Goal: Check status: Check status

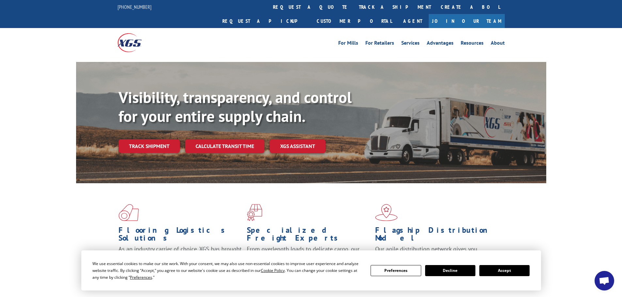
click at [142, 139] on link "Track shipment" at bounding box center [148, 146] width 61 height 14
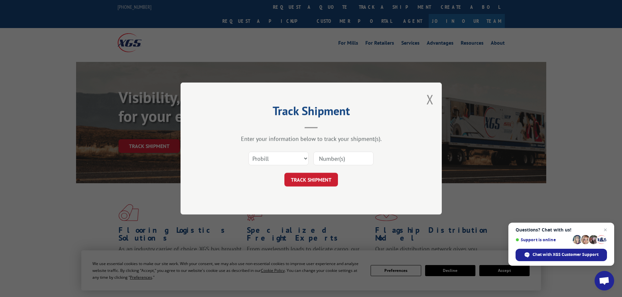
click at [337, 160] on input at bounding box center [343, 159] width 60 height 14
paste input "15339851"
type input "15339851"
click at [320, 181] on button "TRACK SHIPMENT" at bounding box center [311, 180] width 54 height 14
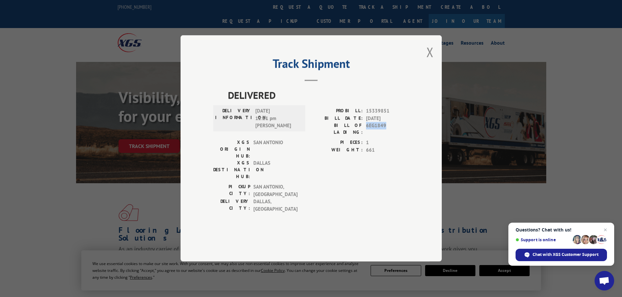
drag, startPoint x: 386, startPoint y: 147, endPoint x: 366, endPoint y: 144, distance: 20.1
click at [366, 136] on span "6EG1849" at bounding box center [387, 129] width 43 height 14
copy span "6EG1849"
drag, startPoint x: 389, startPoint y: 129, endPoint x: 367, endPoint y: 128, distance: 22.8
click at [367, 115] on span "15339851" at bounding box center [387, 112] width 43 height 8
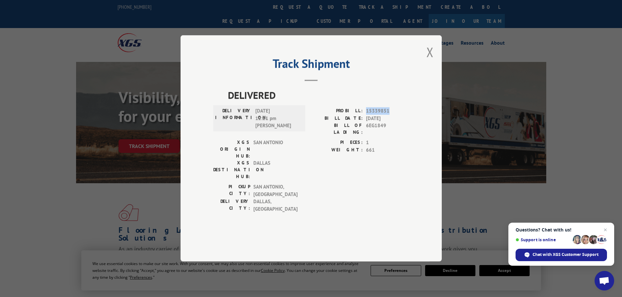
copy span "15339851"
drag, startPoint x: 386, startPoint y: 146, endPoint x: 367, endPoint y: 146, distance: 18.6
click at [367, 136] on span "6EG1849" at bounding box center [387, 129] width 43 height 14
copy span "6EG1849"
click at [432, 61] on button "Close modal" at bounding box center [429, 51] width 7 height 17
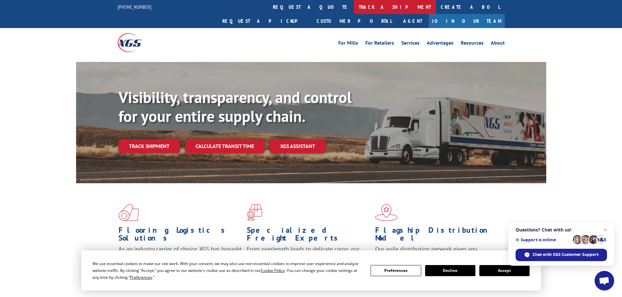
click at [354, 8] on link "track a shipment" at bounding box center [395, 7] width 82 height 14
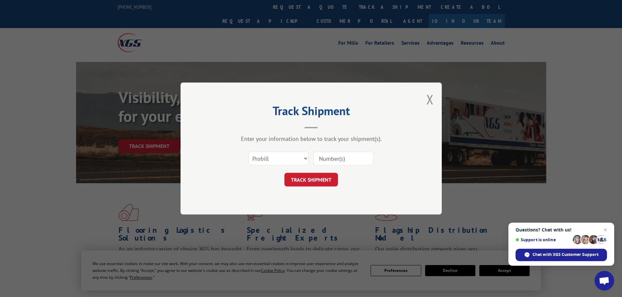
click at [332, 160] on input at bounding box center [343, 159] width 60 height 14
paste input "15339851"
type input "15339851"
click at [316, 179] on button "TRACK SHIPMENT" at bounding box center [311, 180] width 54 height 14
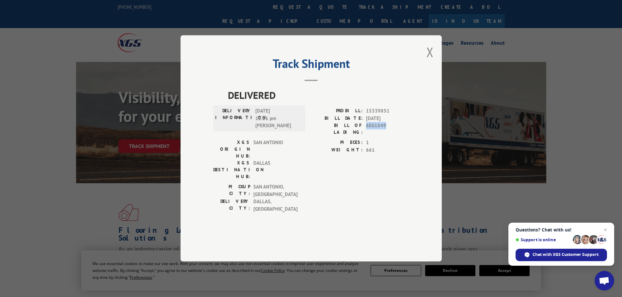
drag, startPoint x: 383, startPoint y: 145, endPoint x: 366, endPoint y: 147, distance: 16.8
click at [366, 136] on span "6EG1849" at bounding box center [387, 129] width 43 height 14
copy span "6EG1849"
click at [433, 74] on div "Track Shipment DELIVERED DELIVERY INFORMATION: [DATE] 12:21 pm [PERSON_NAME]: 1…" at bounding box center [310, 148] width 261 height 227
